Goal: Transaction & Acquisition: Purchase product/service

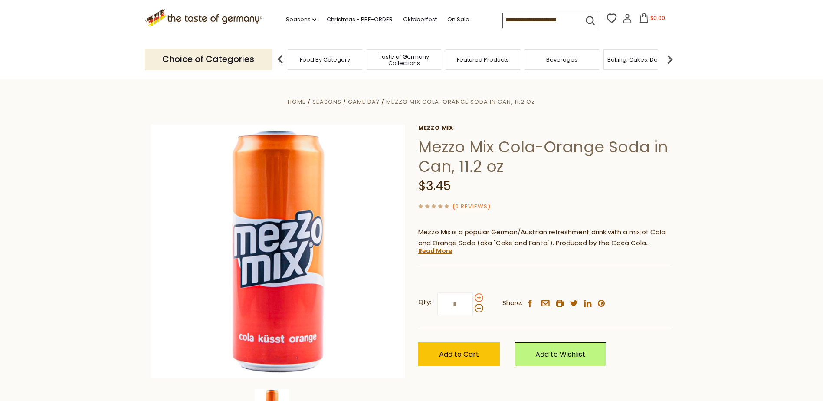
click at [481, 297] on span at bounding box center [479, 297] width 9 height 9
click at [473, 297] on input "*" at bounding box center [455, 304] width 36 height 24
click at [479, 297] on span at bounding box center [479, 297] width 9 height 9
click at [473, 297] on input "*" at bounding box center [455, 304] width 36 height 24
click at [479, 297] on span at bounding box center [479, 297] width 9 height 9
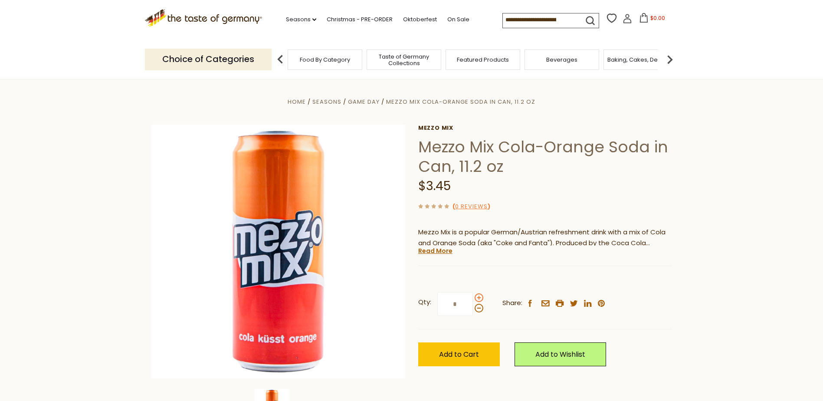
click at [473, 297] on input "*" at bounding box center [455, 304] width 36 height 24
click at [479, 297] on span at bounding box center [479, 297] width 9 height 9
click at [473, 297] on input "*" at bounding box center [455, 304] width 36 height 24
click at [479, 297] on span at bounding box center [479, 297] width 9 height 9
click at [473, 297] on input "*" at bounding box center [455, 304] width 36 height 24
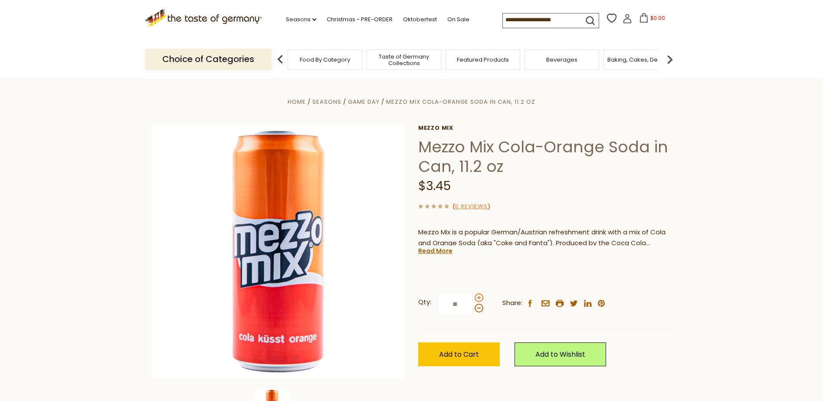
click at [479, 297] on span at bounding box center [479, 297] width 9 height 9
click at [473, 297] on input "**" at bounding box center [455, 304] width 36 height 24
click at [479, 297] on span at bounding box center [479, 297] width 9 height 9
click at [473, 297] on input "**" at bounding box center [455, 304] width 36 height 24
type input "**"
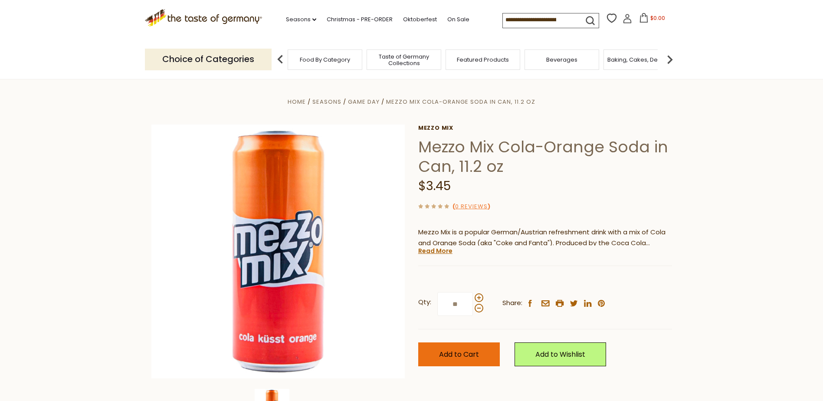
click at [430, 350] on button "Add to Cart" at bounding box center [459, 354] width 82 height 24
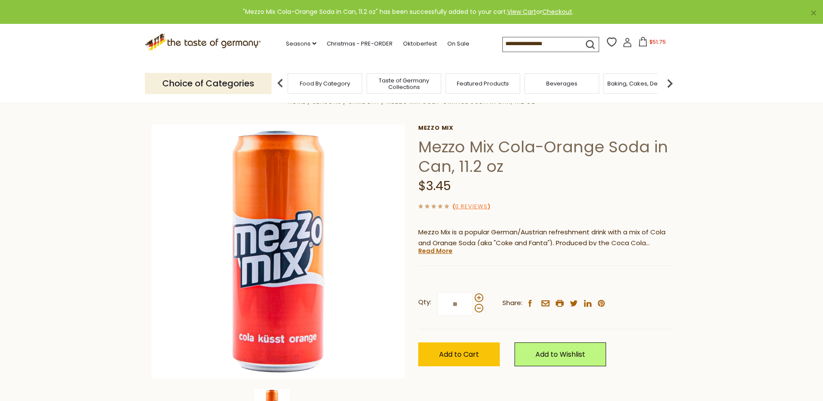
click at [662, 42] on span "$51.75" at bounding box center [657, 41] width 16 height 7
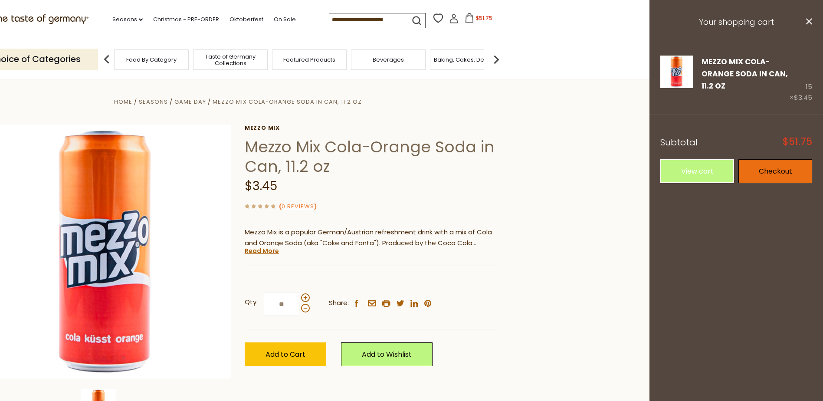
click at [773, 179] on link "Checkout" at bounding box center [775, 171] width 74 height 24
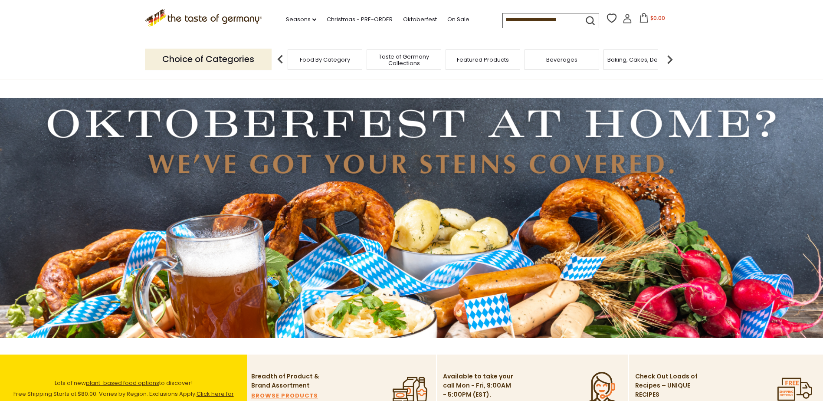
click at [568, 57] on span "Beverages" at bounding box center [561, 59] width 31 height 7
